Goal: Information Seeking & Learning: Learn about a topic

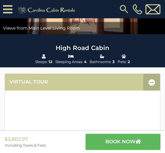
scroll to position [70, 0]
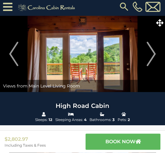
click at [150, 53] on img "Next" at bounding box center [150, 54] width 9 height 24
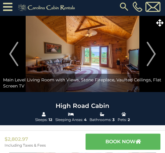
scroll to position [2, 0]
click at [155, 53] on img "Next" at bounding box center [150, 54] width 9 height 24
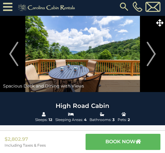
click at [153, 52] on img "Next" at bounding box center [150, 54] width 9 height 24
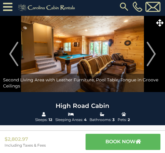
click at [155, 55] on img "Next" at bounding box center [150, 54] width 9 height 24
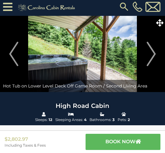
click at [152, 56] on img "Next" at bounding box center [150, 54] width 9 height 24
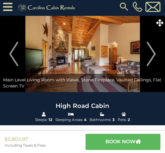
click at [155, 55] on img "Next" at bounding box center [150, 54] width 9 height 24
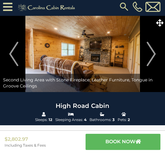
click at [156, 54] on button "Next" at bounding box center [150, 54] width 21 height 76
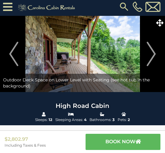
click at [9, 53] on button "Previous" at bounding box center [13, 54] width 21 height 76
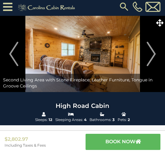
click at [155, 55] on img "Next" at bounding box center [150, 54] width 9 height 24
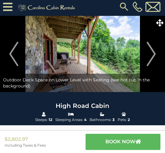
click at [155, 53] on img "Next" at bounding box center [150, 54] width 9 height 24
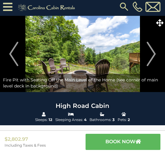
click at [155, 53] on img "Next" at bounding box center [150, 54] width 9 height 24
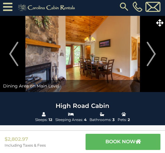
click at [152, 55] on img "Next" at bounding box center [150, 54] width 9 height 24
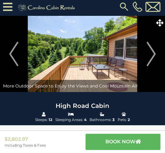
click at [152, 54] on img "Next" at bounding box center [150, 54] width 9 height 24
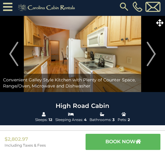
click at [151, 56] on img "Next" at bounding box center [150, 54] width 9 height 24
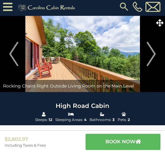
click at [154, 55] on img "Next" at bounding box center [150, 54] width 9 height 24
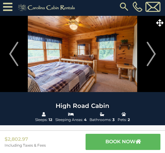
click at [154, 57] on img "Next" at bounding box center [150, 54] width 9 height 24
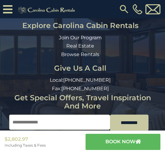
scroll to position [988, 0]
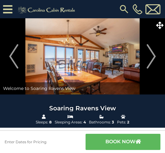
click at [156, 57] on button "Next" at bounding box center [150, 56] width 21 height 76
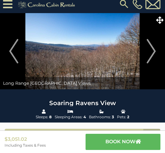
scroll to position [4, 0]
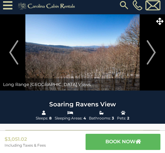
click at [153, 55] on img "Next" at bounding box center [150, 52] width 9 height 24
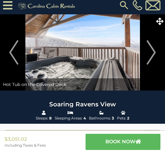
click at [154, 54] on img "Next" at bounding box center [150, 52] width 9 height 24
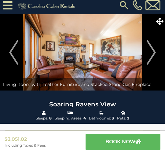
click at [154, 52] on img "Next" at bounding box center [150, 52] width 9 height 24
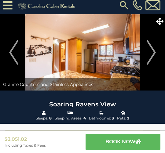
click at [154, 51] on img "Next" at bounding box center [150, 52] width 9 height 24
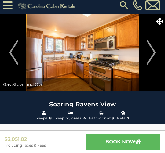
click at [153, 54] on img "Next" at bounding box center [150, 52] width 9 height 24
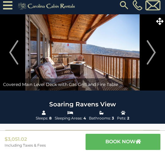
click at [13, 52] on img "Previous" at bounding box center [13, 52] width 9 height 24
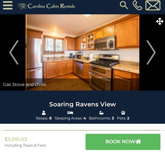
click at [154, 52] on img "Next" at bounding box center [150, 52] width 9 height 24
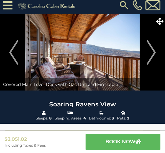
click at [150, 55] on img "Next" at bounding box center [150, 52] width 9 height 24
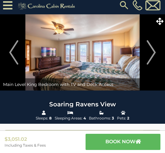
click at [149, 49] on img "Next" at bounding box center [150, 52] width 9 height 24
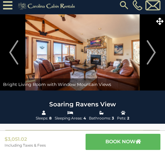
click at [147, 52] on img "Next" at bounding box center [150, 52] width 9 height 24
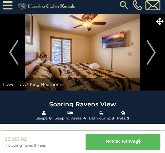
click at [154, 49] on img "Next" at bounding box center [150, 52] width 9 height 24
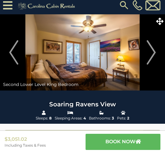
click at [152, 52] on img "Next" at bounding box center [150, 52] width 9 height 24
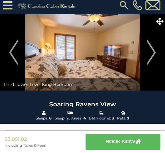
click at [154, 53] on img "Next" at bounding box center [150, 52] width 9 height 24
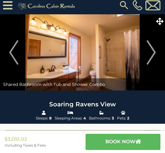
click at [156, 52] on button "Next" at bounding box center [150, 52] width 21 height 76
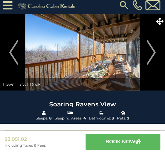
click at [157, 52] on button "Next" at bounding box center [150, 52] width 21 height 76
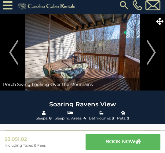
click at [155, 51] on img "Next" at bounding box center [150, 52] width 9 height 24
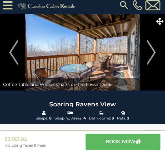
click at [154, 51] on img "Next" at bounding box center [150, 52] width 9 height 24
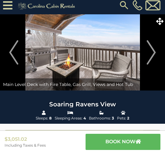
click at [154, 53] on img "Next" at bounding box center [150, 52] width 9 height 24
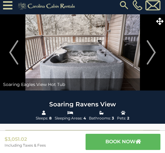
click at [155, 50] on img "Next" at bounding box center [150, 52] width 9 height 24
